Goal: Information Seeking & Learning: Learn about a topic

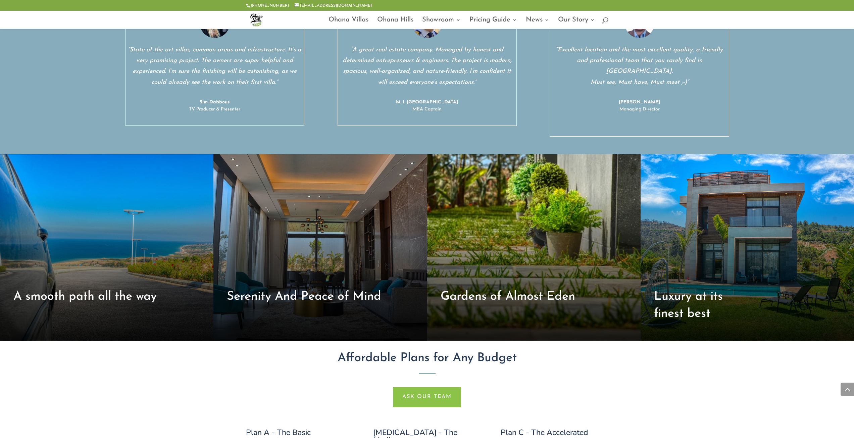
scroll to position [2650, 0]
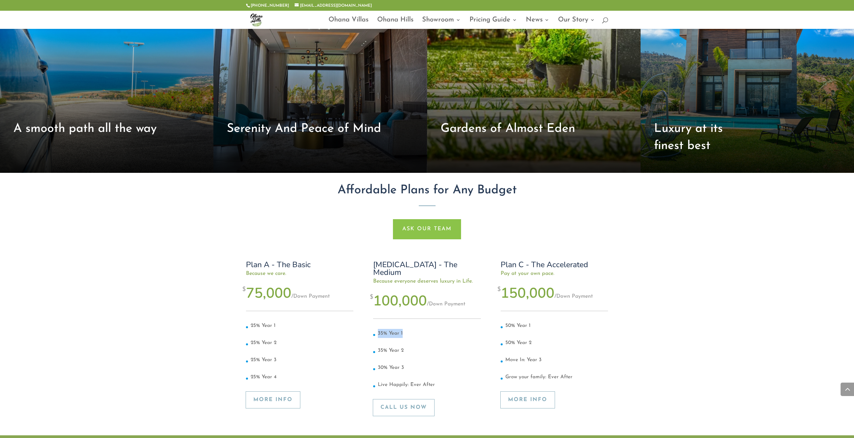
drag, startPoint x: 370, startPoint y: 277, endPoint x: 411, endPoint y: 279, distance: 41.3
click at [411, 279] on div "Plan A - The Basic Because we care. $ 75,000 / Down Payment 25% Year 1 25% Year…" at bounding box center [427, 341] width 362 height 187
drag, startPoint x: 496, startPoint y: 215, endPoint x: 590, endPoint y: 227, distance: 94.3
click at [590, 248] on div "Plan A - The Basic Because we care. $ 75,000 / Down Payment 25% Year 1 25% Year…" at bounding box center [427, 341] width 362 height 187
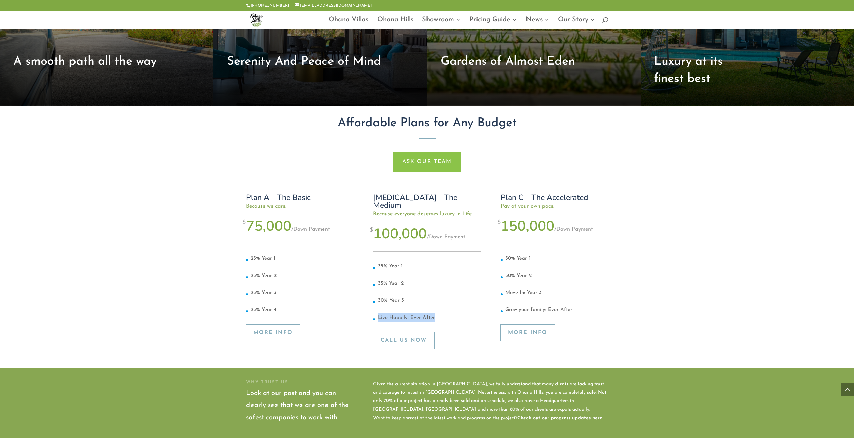
drag, startPoint x: 376, startPoint y: 261, endPoint x: 447, endPoint y: 261, distance: 70.4
click at [447, 313] on li "Live Happily: Ever After" at bounding box center [426, 317] width 107 height 9
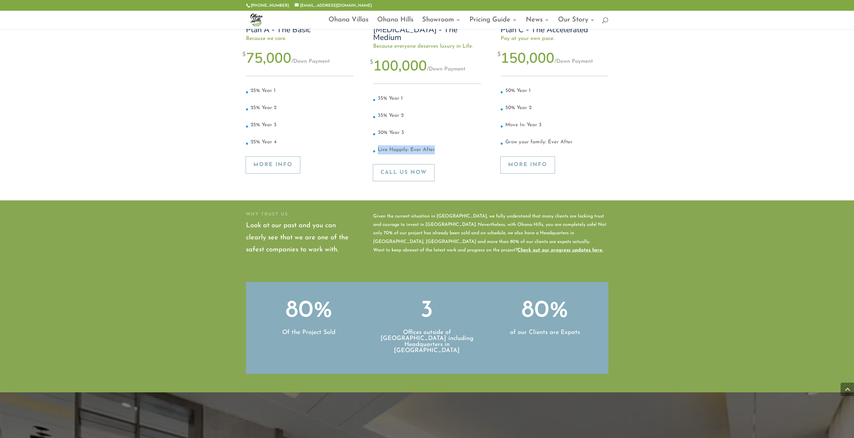
scroll to position [2918, 0]
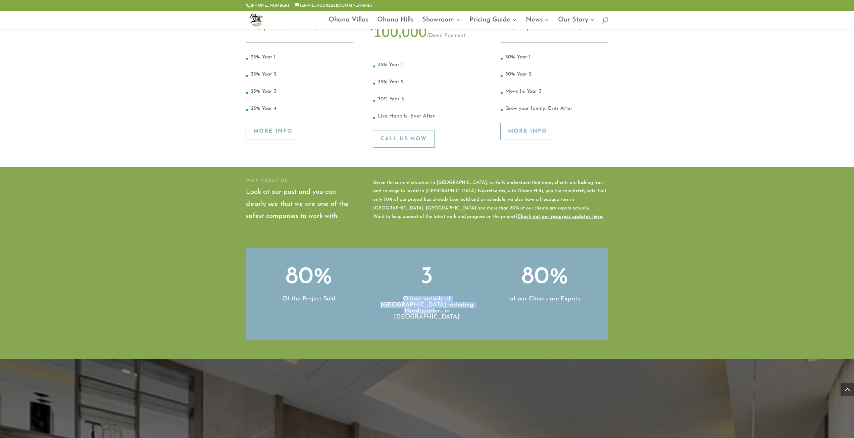
drag, startPoint x: 402, startPoint y: 242, endPoint x: 474, endPoint y: 247, distance: 72.3
click at [474, 296] on h3 "Offices outside of Lebanon including Headquarters in UAE" at bounding box center [427, 310] width 100 height 28
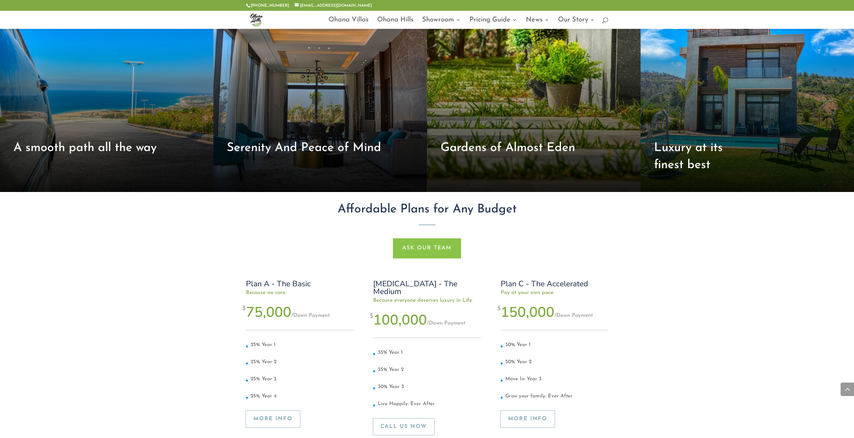
scroll to position [2396, 0]
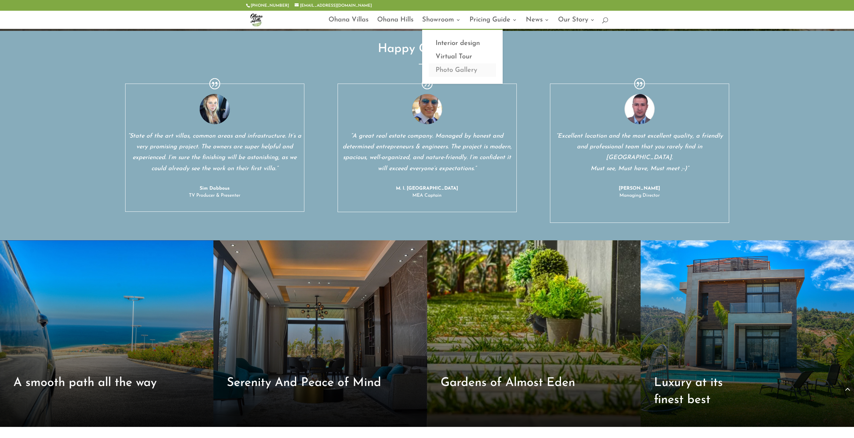
click at [444, 68] on link "Photo Gallery" at bounding box center [462, 69] width 67 height 13
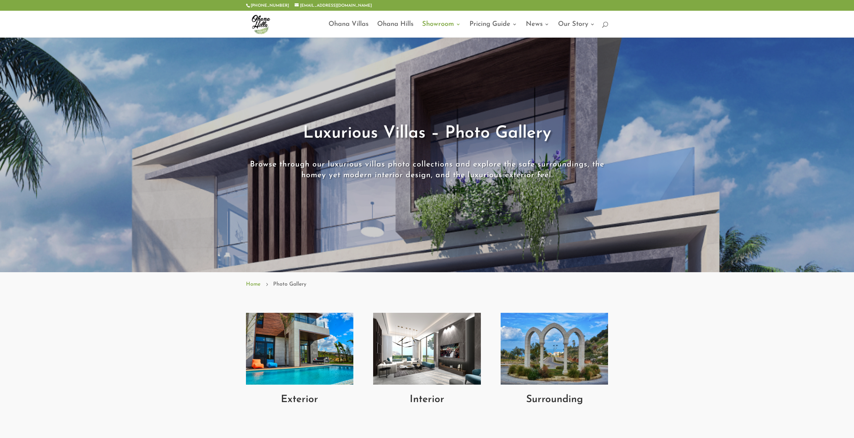
scroll to position [201, 0]
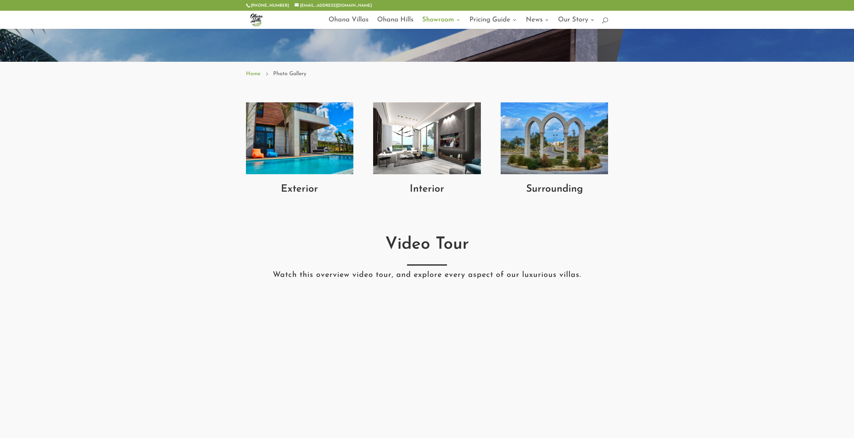
click at [311, 156] on img at bounding box center [299, 138] width 107 height 72
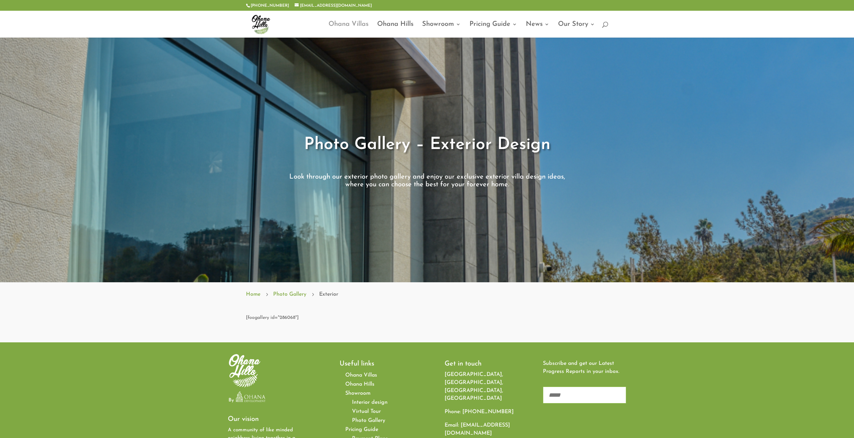
click at [351, 24] on link "Ohana Villas" at bounding box center [348, 30] width 40 height 16
click at [391, 23] on link "Ohana Hills" at bounding box center [395, 30] width 36 height 16
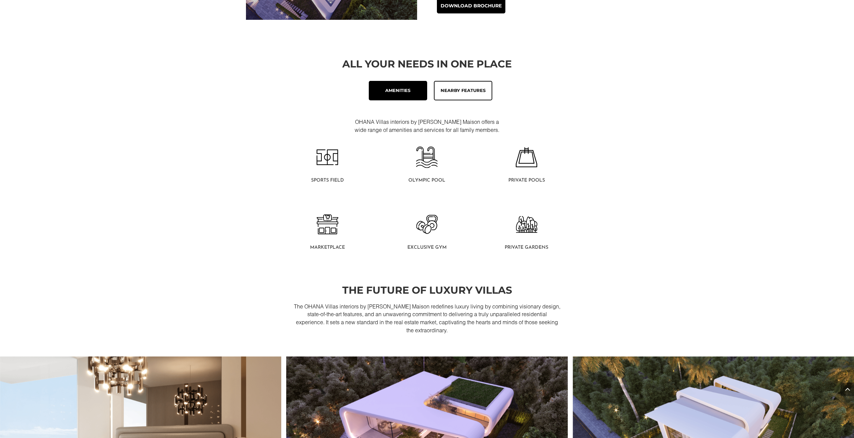
scroll to position [637, 0]
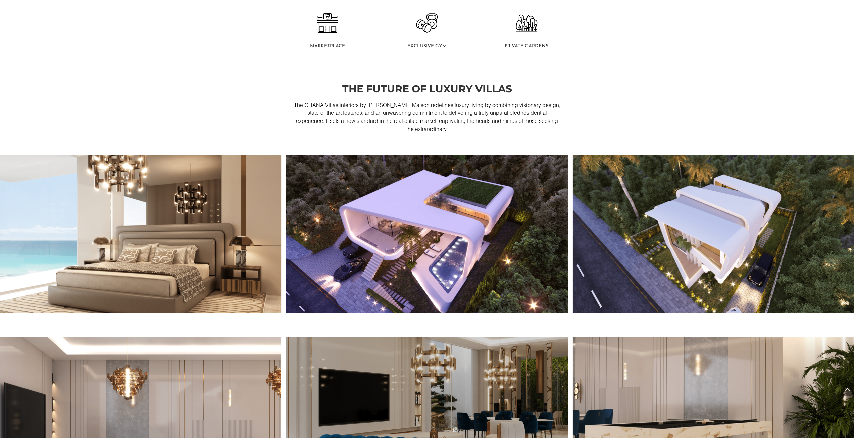
click at [279, 271] on img at bounding box center [140, 234] width 281 height 158
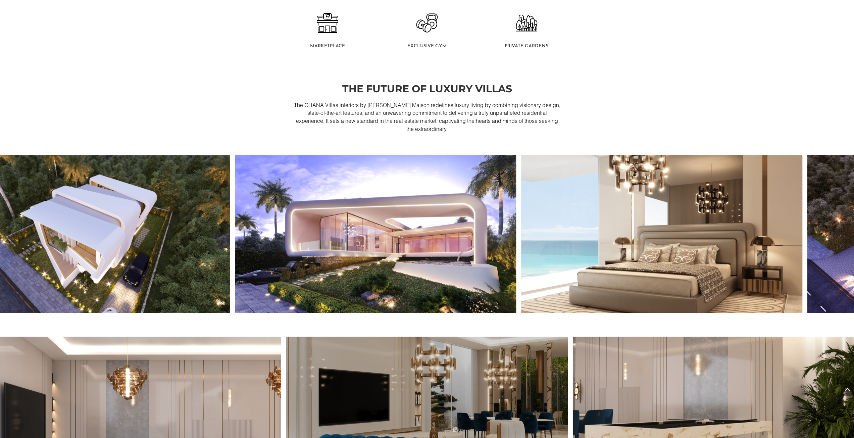
drag, startPoint x: 249, startPoint y: 263, endPoint x: 602, endPoint y: 260, distance: 353.9
click at [516, 260] on div at bounding box center [89, 234] width 854 height 158
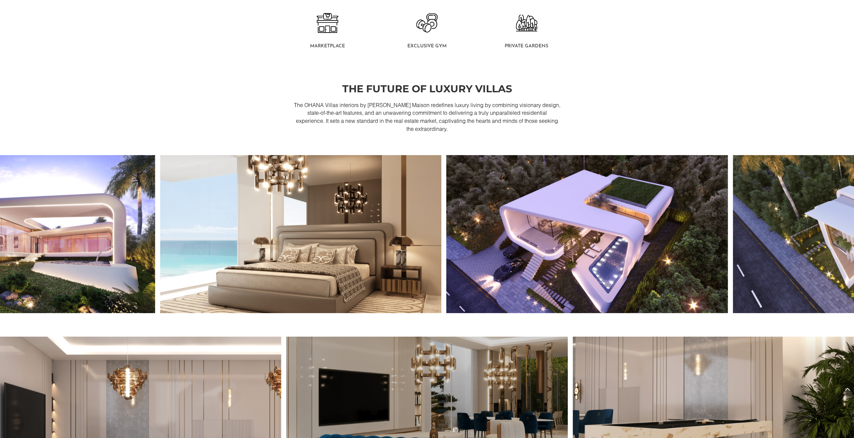
drag, startPoint x: 313, startPoint y: 260, endPoint x: 457, endPoint y: 259, distance: 143.2
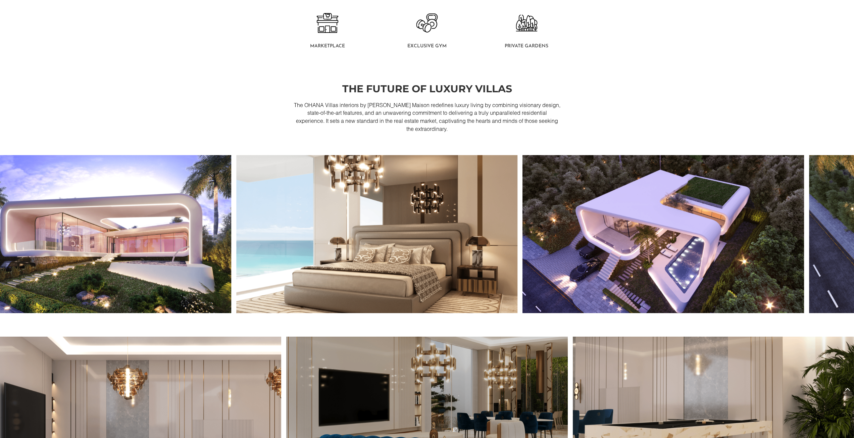
drag, startPoint x: 465, startPoint y: 260, endPoint x: 372, endPoint y: 260, distance: 93.6
click at [372, 260] on img at bounding box center [376, 234] width 281 height 158
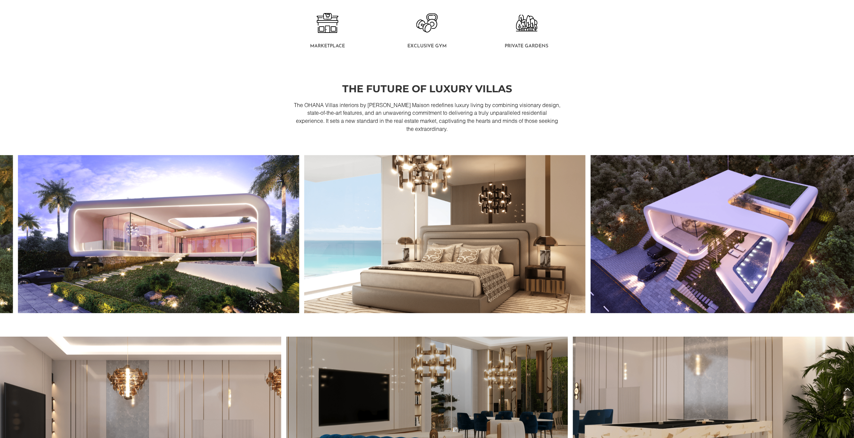
drag, startPoint x: 617, startPoint y: 261, endPoint x: 644, endPoint y: 258, distance: 27.8
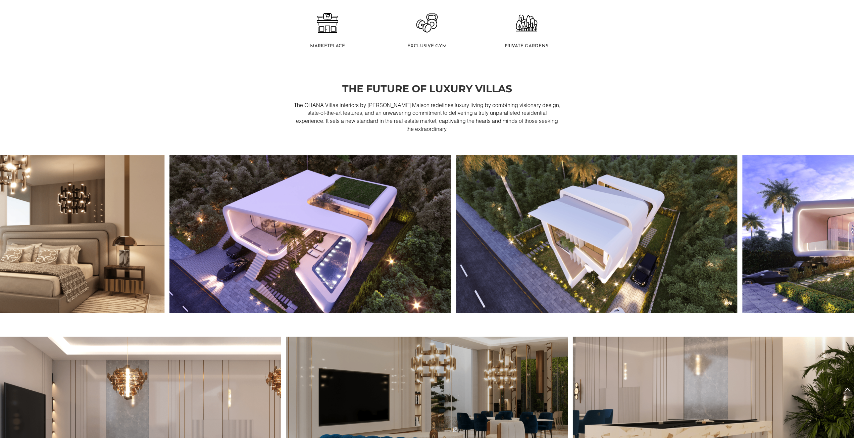
drag, startPoint x: 644, startPoint y: 258, endPoint x: 506, endPoint y: 265, distance: 138.4
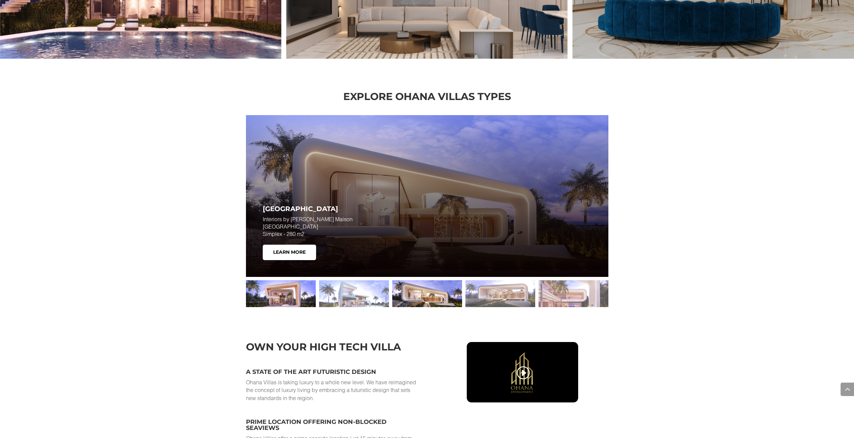
scroll to position [1208, 0]
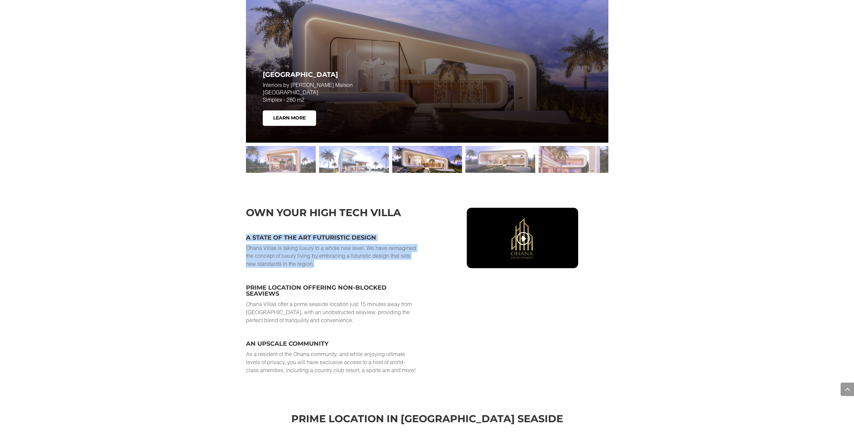
drag, startPoint x: 241, startPoint y: 236, endPoint x: 389, endPoint y: 274, distance: 153.4
click at [389, 274] on div "own your high tech villa A state of the art futuristic design Ohana Villas is t…" at bounding box center [427, 300] width 854 height 209
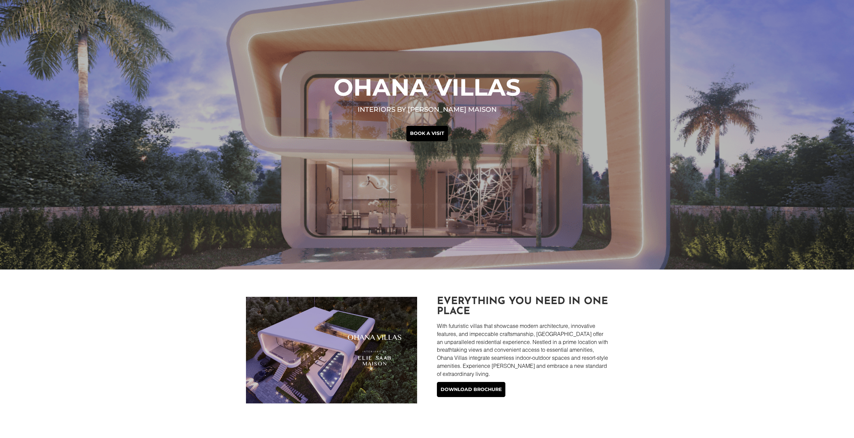
scroll to position [0, 0]
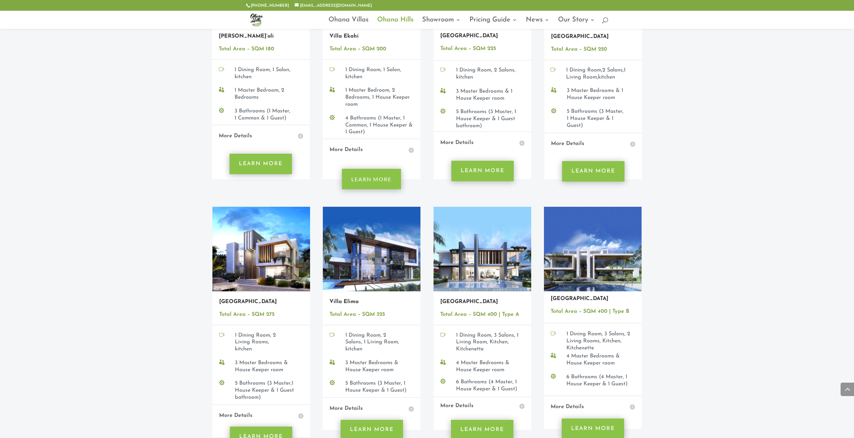
scroll to position [704, 0]
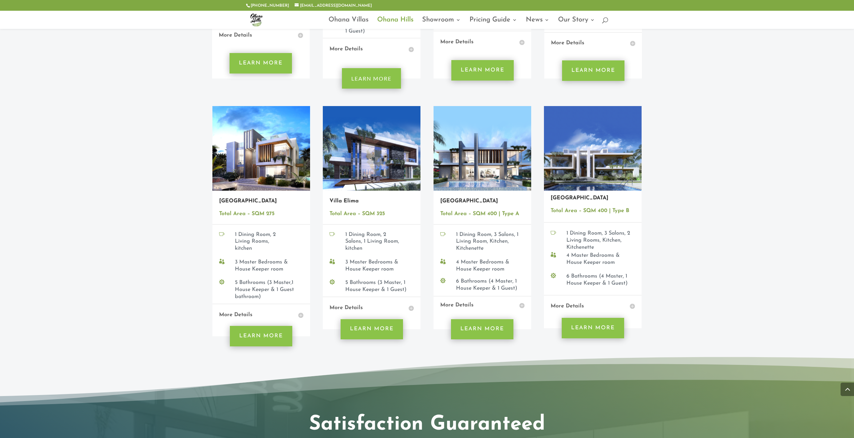
click at [593, 160] on img at bounding box center [593, 148] width 98 height 85
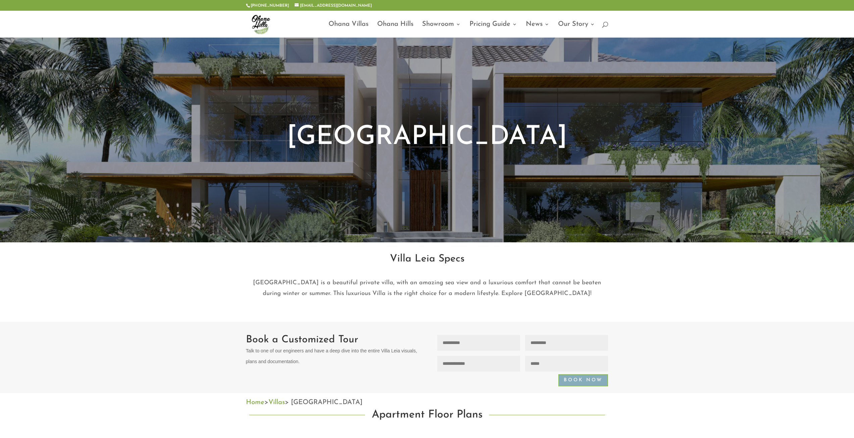
scroll to position [34, 0]
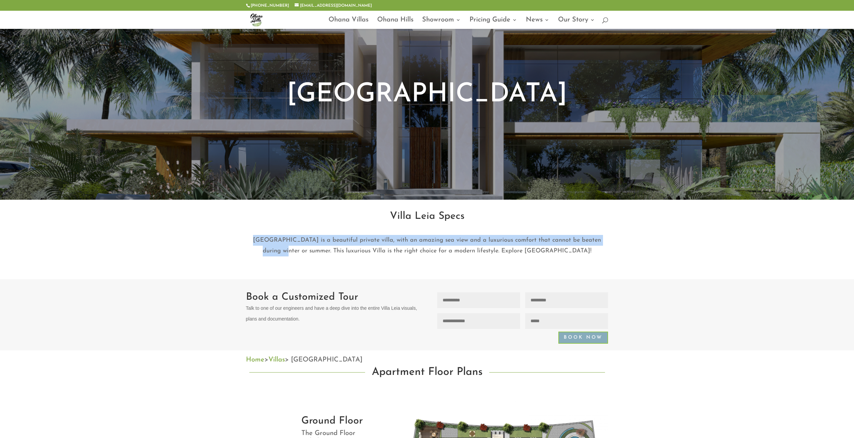
drag, startPoint x: 254, startPoint y: 238, endPoint x: 620, endPoint y: 241, distance: 366.0
click at [620, 241] on div "Villa Leia Specs [GEOGRAPHIC_DATA] is a beautiful private villa, with an amazin…" at bounding box center [427, 240] width 854 height 80
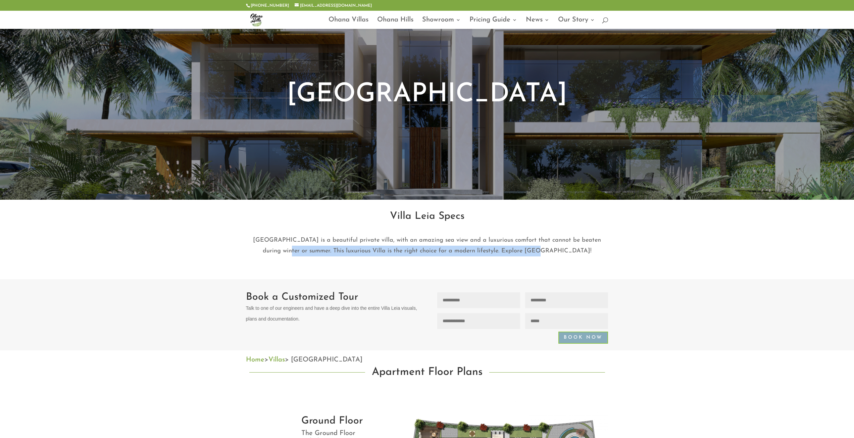
drag, startPoint x: 306, startPoint y: 251, endPoint x: 558, endPoint y: 250, distance: 252.6
click at [558, 250] on p "[GEOGRAPHIC_DATA] is a beautiful private villa, with an amazing sea view and a …" at bounding box center [427, 246] width 362 height 22
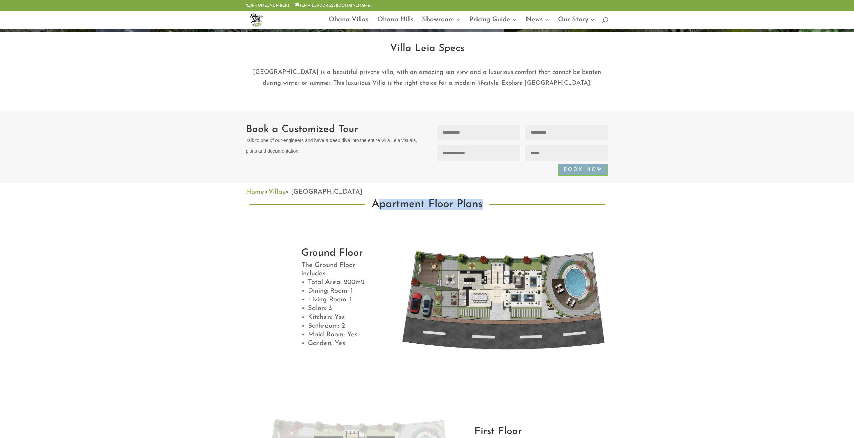
drag, startPoint x: 380, startPoint y: 206, endPoint x: 494, endPoint y: 205, distance: 113.7
click at [494, 205] on div "Apartment Floor Plans" at bounding box center [427, 204] width 362 height 17
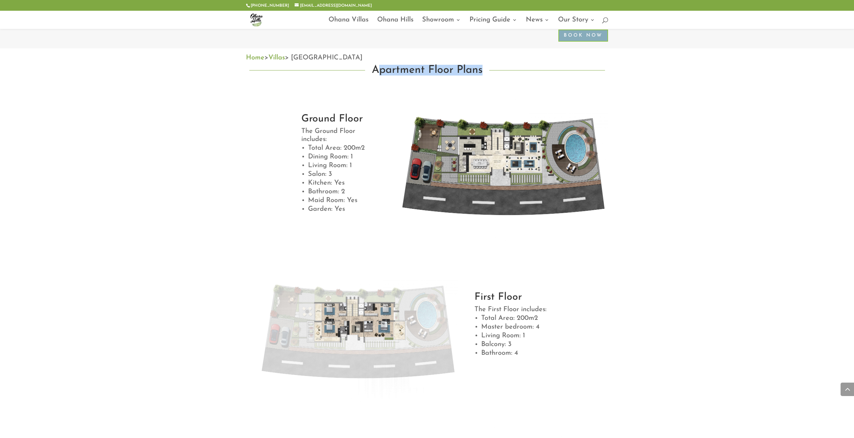
scroll to position [302, 0]
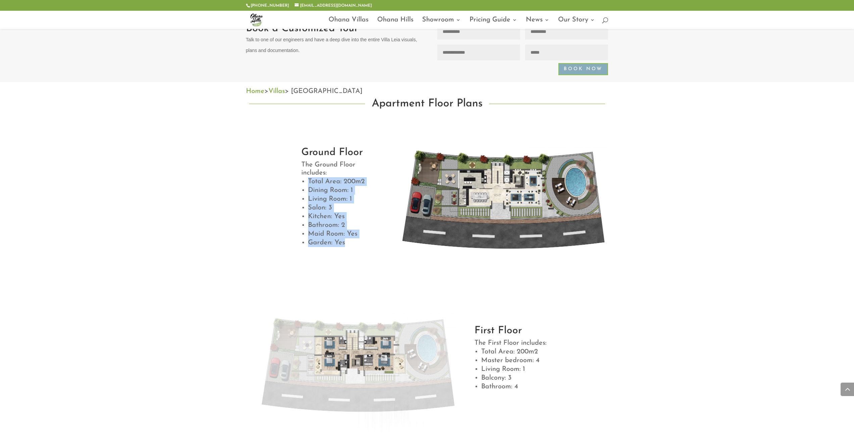
drag, startPoint x: 309, startPoint y: 179, endPoint x: 361, endPoint y: 242, distance: 81.7
click at [361, 242] on ul "Total Area: 200m2 Dining Room: 1 Living Room: 1 Salon: 3 Kitchen: Yes Bathroom:…" at bounding box center [339, 215] width 77 height 76
click at [514, 212] on img at bounding box center [503, 204] width 209 height 148
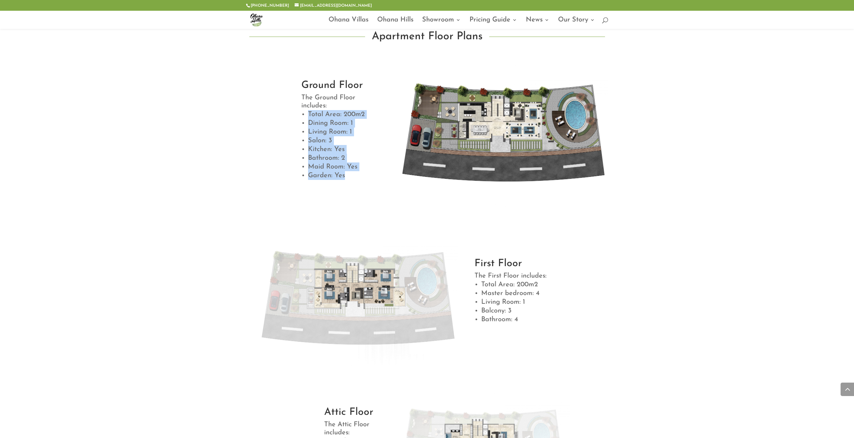
scroll to position [503, 0]
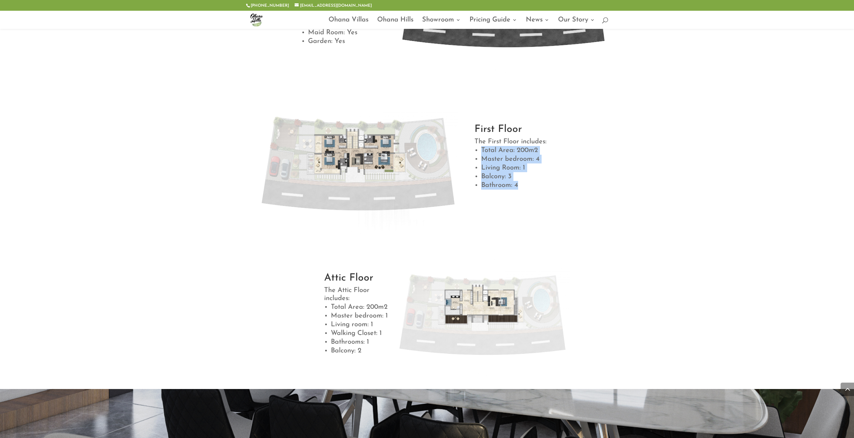
drag, startPoint x: 517, startPoint y: 148, endPoint x: 542, endPoint y: 185, distance: 44.6
click at [542, 185] on ul "Total Area: 200m2 Master bedroom: 4 Living Room: 1 Balcony: 3 Bathroom: 4" at bounding box center [541, 171] width 134 height 50
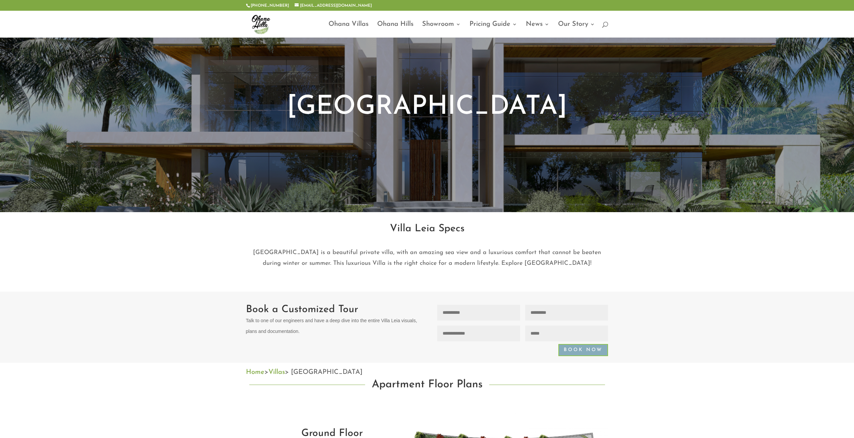
scroll to position [0, 0]
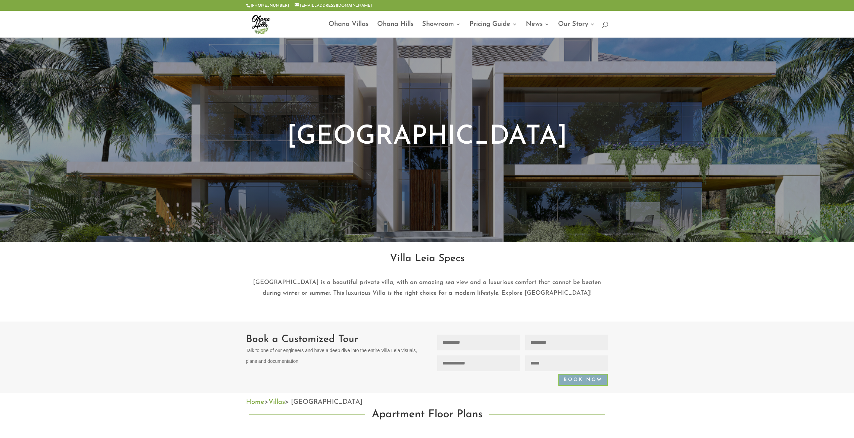
drag, startPoint x: 246, startPoint y: 349, endPoint x: 414, endPoint y: 361, distance: 167.8
click at [414, 361] on div "Book a Customized Tour Talk to one of our engineers and have a deep dive into t…" at bounding box center [427, 356] width 854 height 71
click at [327, 358] on h1 "Book a Customized Tour Talk to one of our engineers and have a deep dive into t…" at bounding box center [331, 351] width 171 height 35
drag, startPoint x: 244, startPoint y: 349, endPoint x: 308, endPoint y: 373, distance: 68.2
click at [308, 373] on div "Book a Customized Tour Talk to one of our engineers and have a deep dive into t…" at bounding box center [427, 356] width 854 height 71
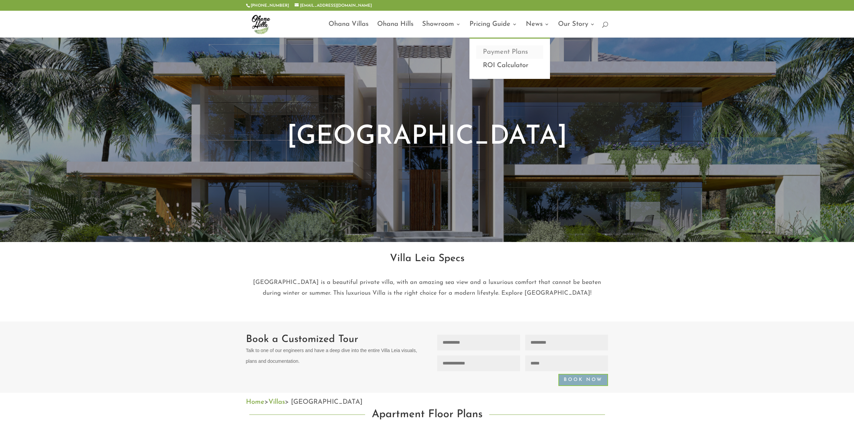
click at [508, 49] on link "Payment Plans" at bounding box center [509, 51] width 67 height 13
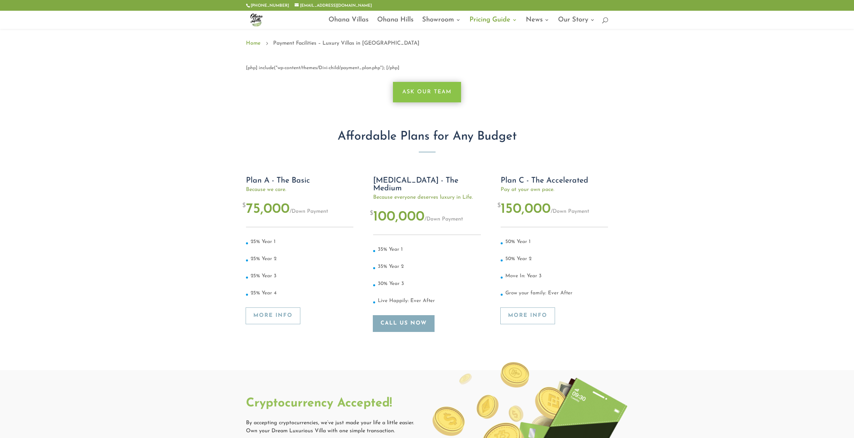
scroll to position [67, 0]
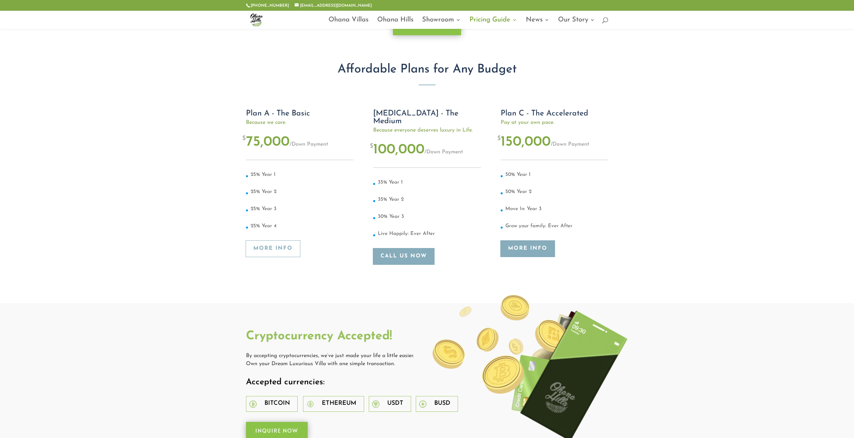
click at [508, 248] on link "More Info" at bounding box center [527, 249] width 54 height 16
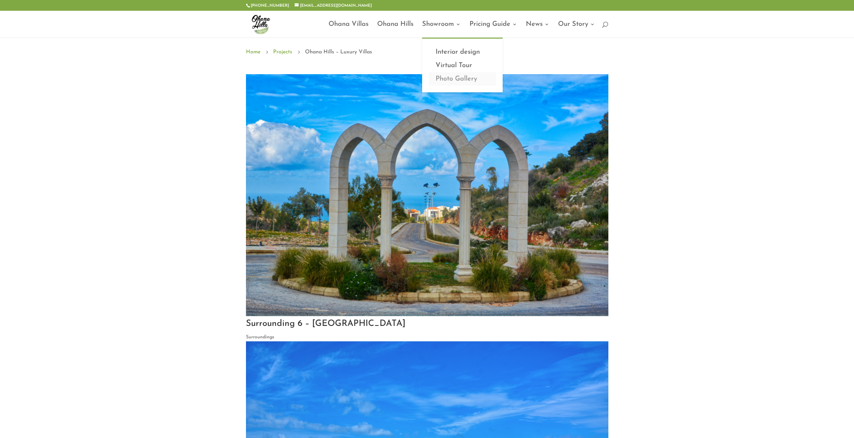
click at [475, 77] on link "Photo Gallery" at bounding box center [462, 78] width 67 height 13
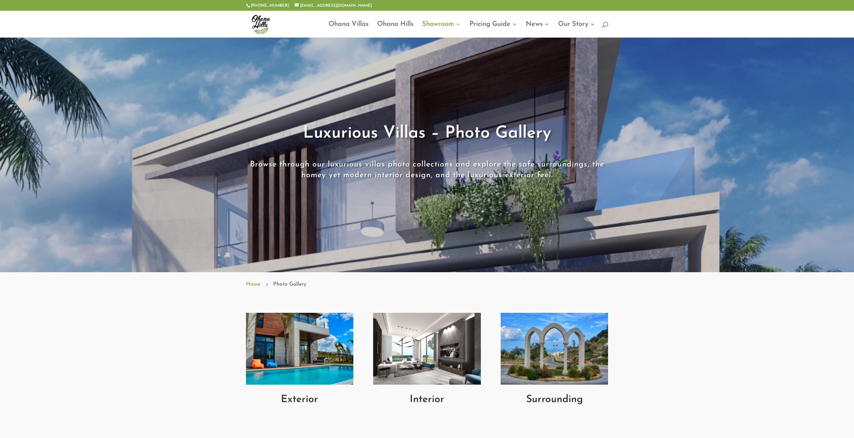
click at [437, 353] on img at bounding box center [426, 349] width 107 height 72
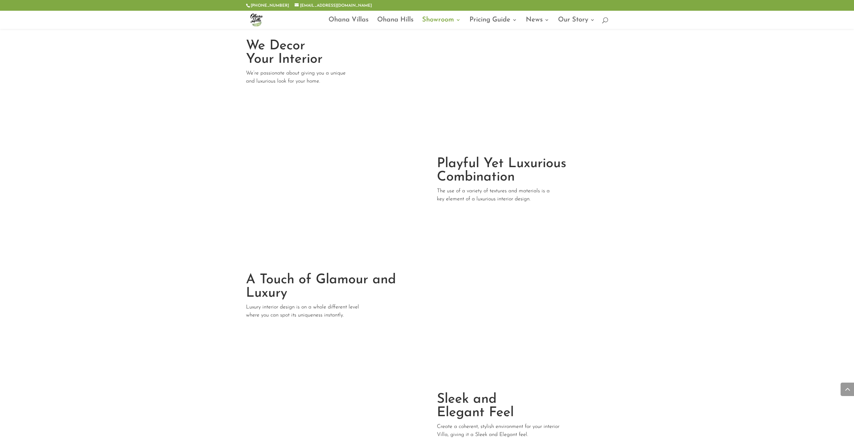
scroll to position [47, 0]
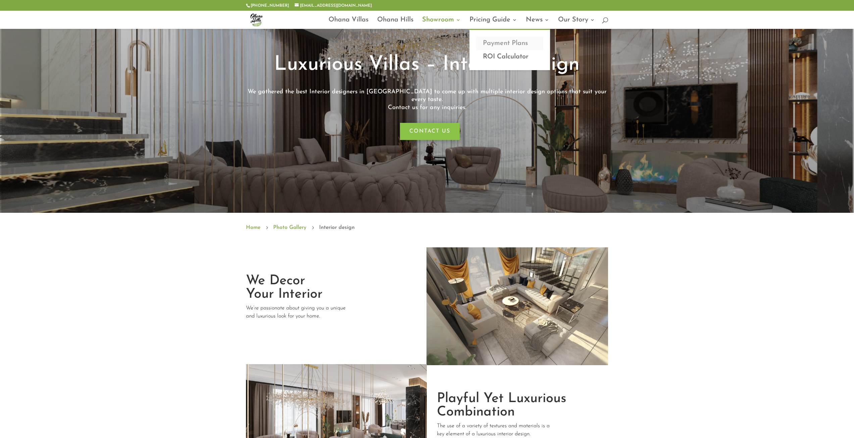
click at [512, 43] on link "Payment Plans" at bounding box center [509, 43] width 67 height 13
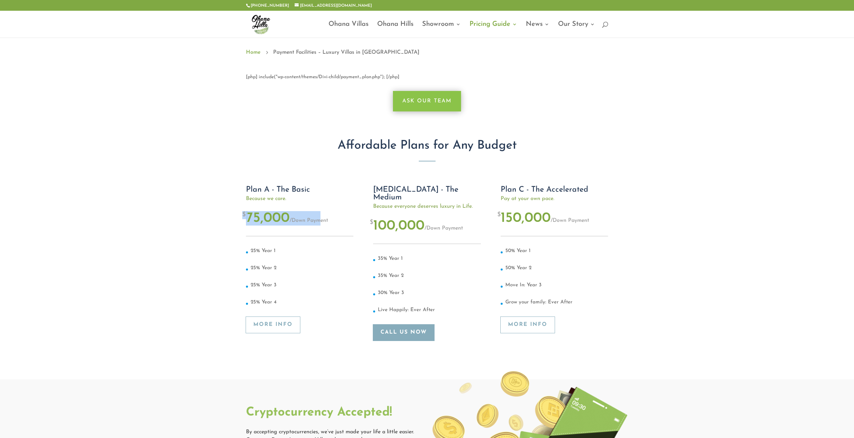
drag, startPoint x: 243, startPoint y: 215, endPoint x: 320, endPoint y: 214, distance: 77.5
click at [320, 214] on div "$ 75,000 / Down Payment" at bounding box center [299, 220] width 107 height 31
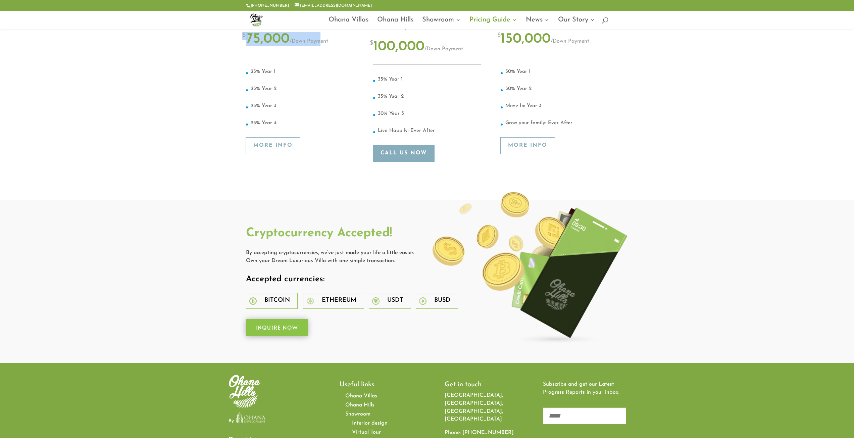
scroll to position [2, 0]
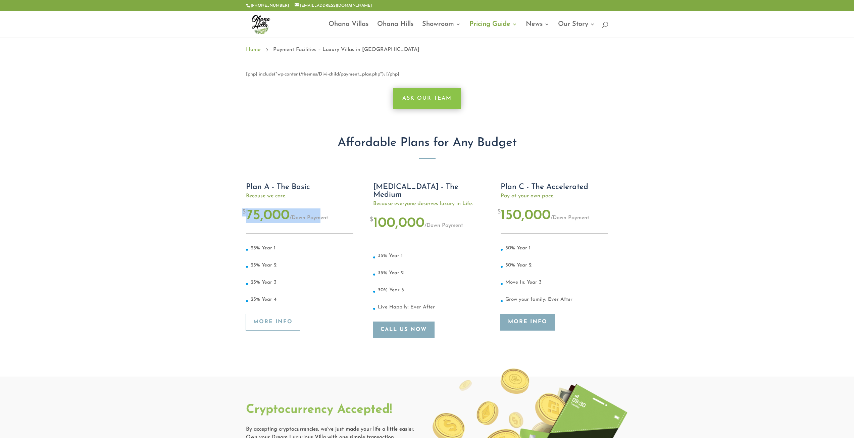
click at [525, 321] on link "More Info" at bounding box center [527, 322] width 54 height 16
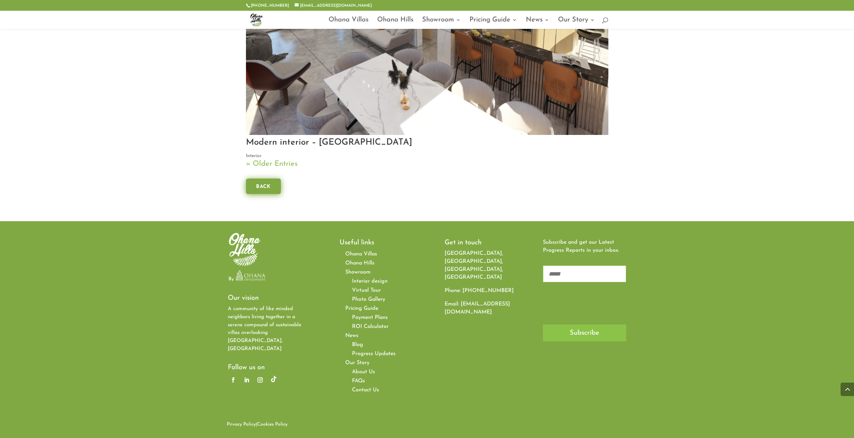
scroll to position [2381, 0]
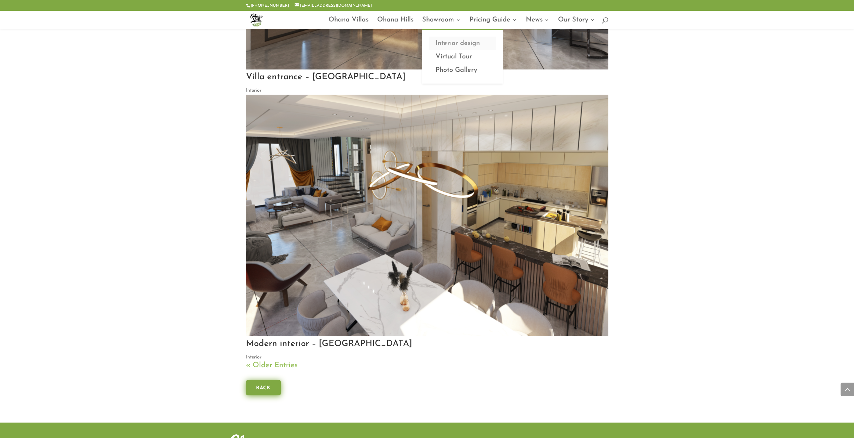
click at [440, 42] on link "Interior design" at bounding box center [462, 43] width 67 height 13
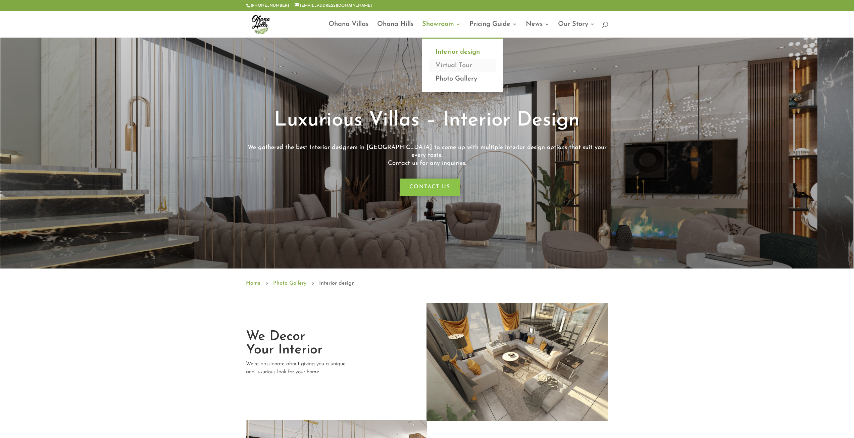
click at [452, 65] on link "Virtual Tour" at bounding box center [462, 65] width 67 height 13
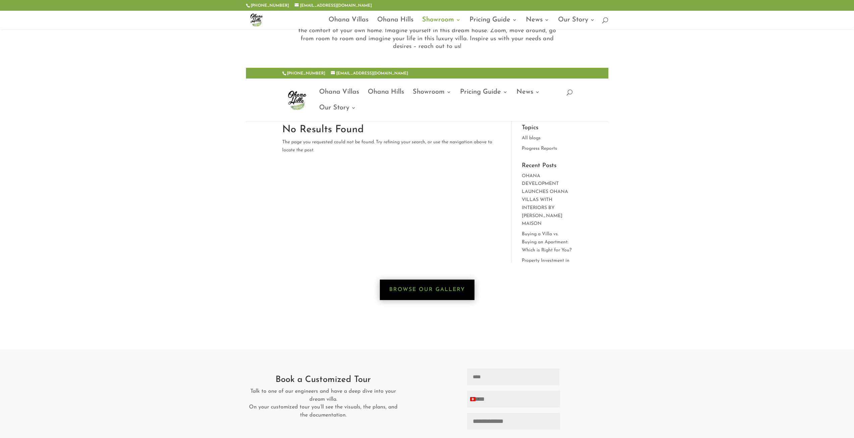
click at [405, 288] on link "Browse Our Gallery" at bounding box center [427, 289] width 95 height 20
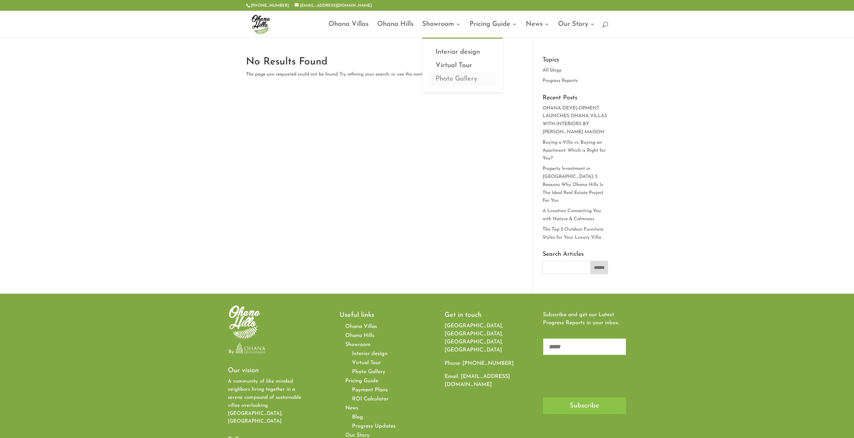
click at [447, 79] on link "Photo Gallery" at bounding box center [462, 78] width 67 height 13
